Goal: Task Accomplishment & Management: Manage account settings

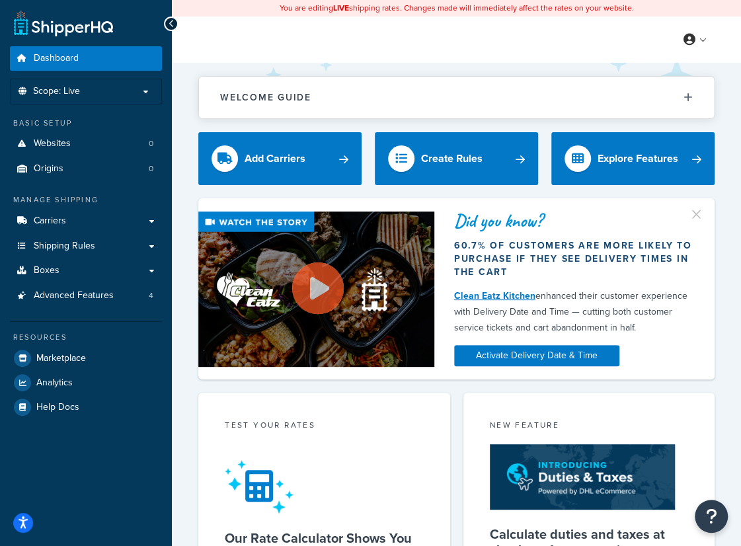
drag, startPoint x: 0, startPoint y: 0, endPoint x: 382, endPoint y: 46, distance: 384.6
click at [382, 46] on div "My Profile Billing Global Settings Contact Us Logout" at bounding box center [456, 40] width 569 height 46
click at [698, 40] on link at bounding box center [696, 40] width 38 height 20
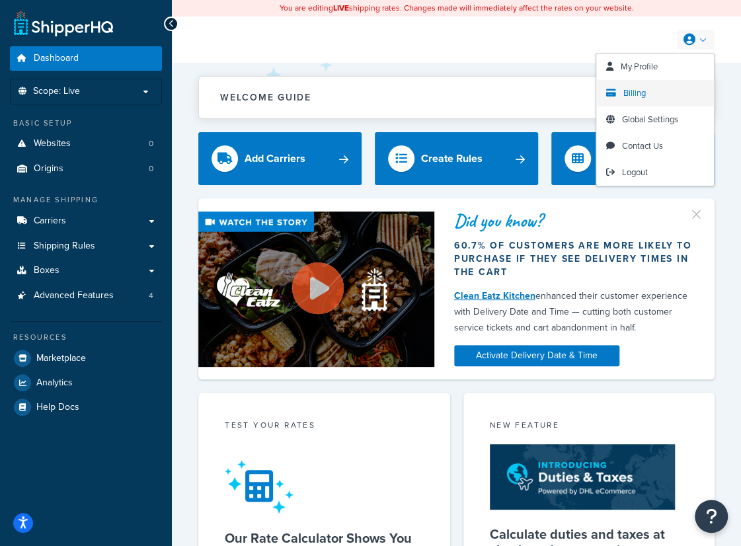
click at [651, 92] on link "Billing" at bounding box center [655, 93] width 118 height 26
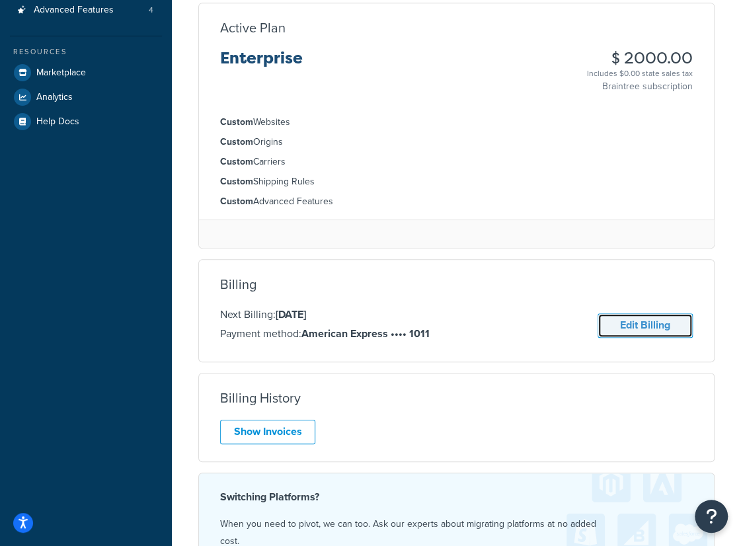
scroll to position [307, 0]
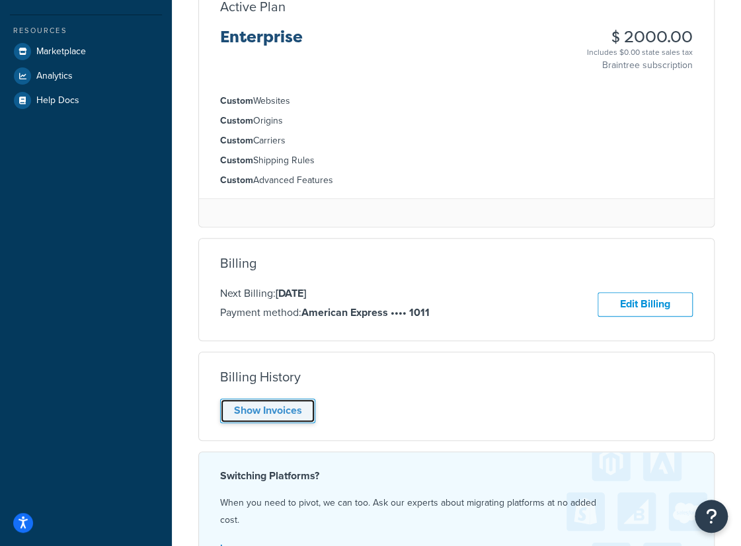
click at [256, 413] on link "Show Invoices" at bounding box center [267, 410] width 95 height 24
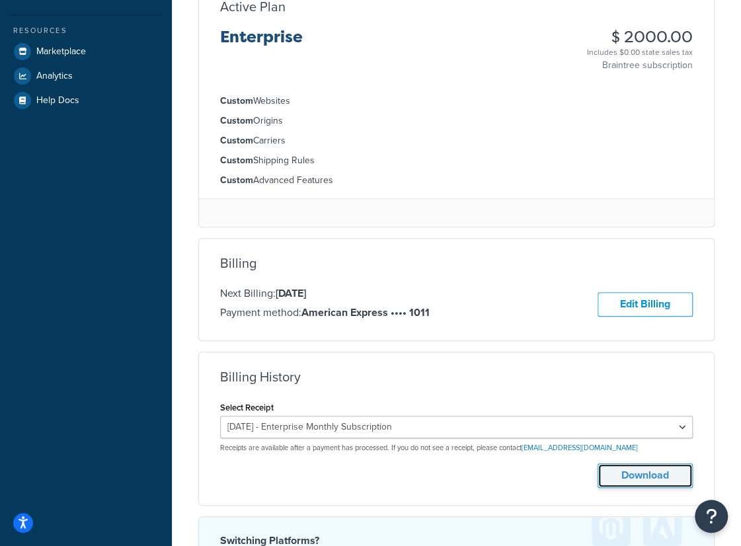
click at [645, 475] on button "Download" at bounding box center [644, 475] width 95 height 24
